Goal: Task Accomplishment & Management: Manage account settings

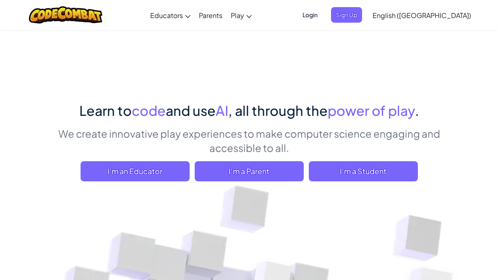
click at [323, 21] on span "Login" at bounding box center [309, 15] width 25 height 16
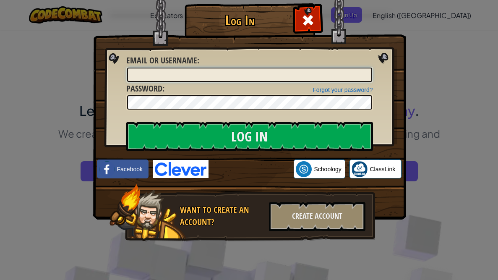
click at [177, 75] on input "Email or Username :" at bounding box center [249, 75] width 245 height 14
type input "Anonymous"
click at [126, 122] on input "Log In" at bounding box center [249, 136] width 247 height 29
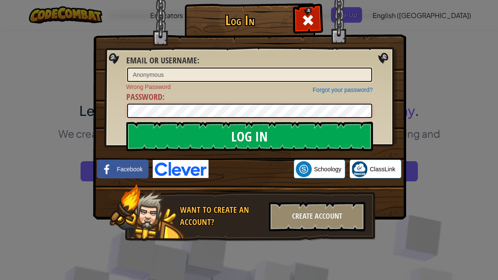
click at [126, 122] on input "Log In" at bounding box center [249, 136] width 247 height 29
